Goal: Task Accomplishment & Management: Manage account settings

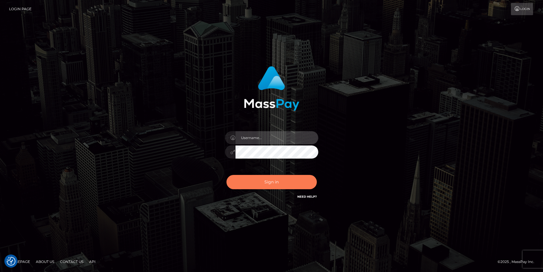
type input "aluapatrik"
click at [277, 182] on button "Sign in" at bounding box center [271, 182] width 90 height 14
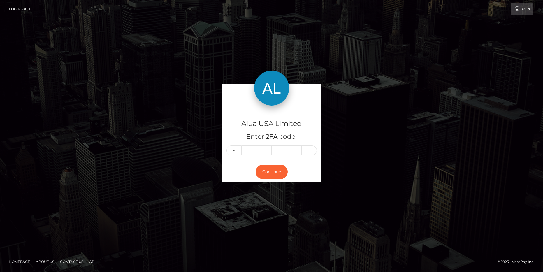
type input "2"
type input "6"
type input "3"
type input "7"
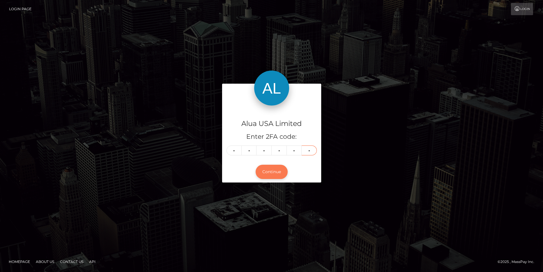
type input "0"
click at [276, 167] on button "Continue" at bounding box center [272, 172] width 32 height 14
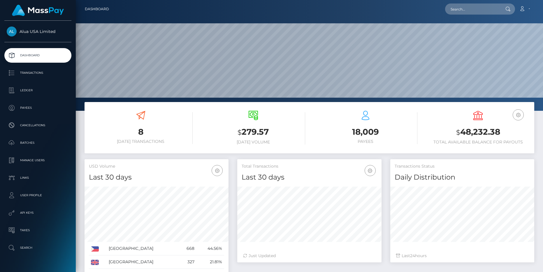
scroll to position [103, 144]
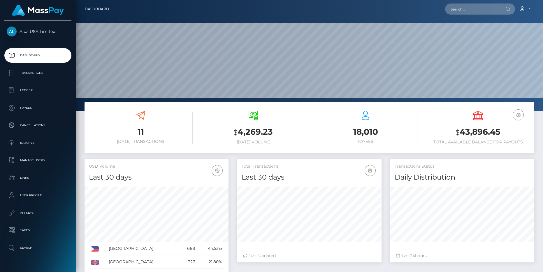
scroll to position [103, 144]
